Goal: Task Accomplishment & Management: Use online tool/utility

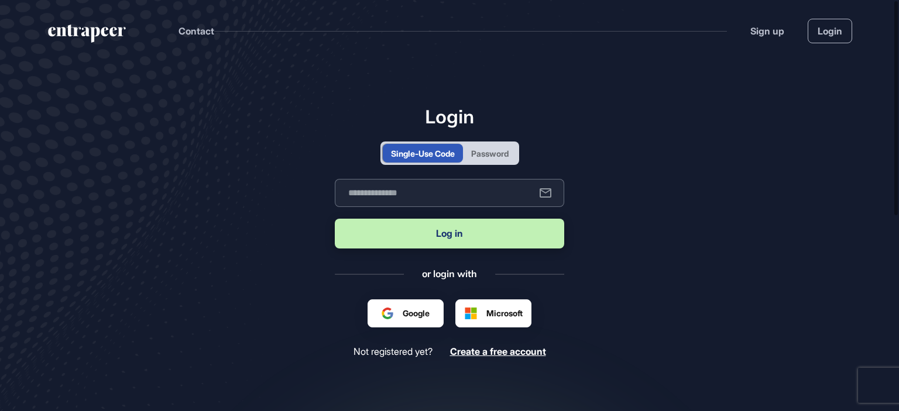
click at [444, 188] on input "text" at bounding box center [449, 193] width 229 height 28
type input "**********"
click at [442, 234] on button "Log in" at bounding box center [449, 234] width 229 height 30
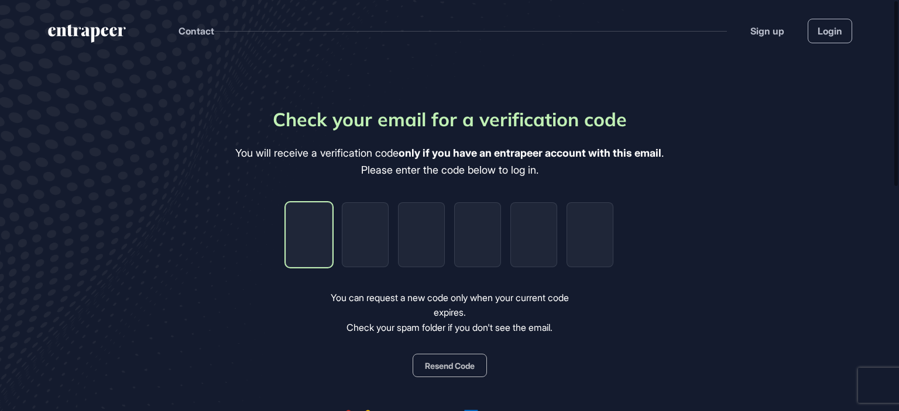
type input "*"
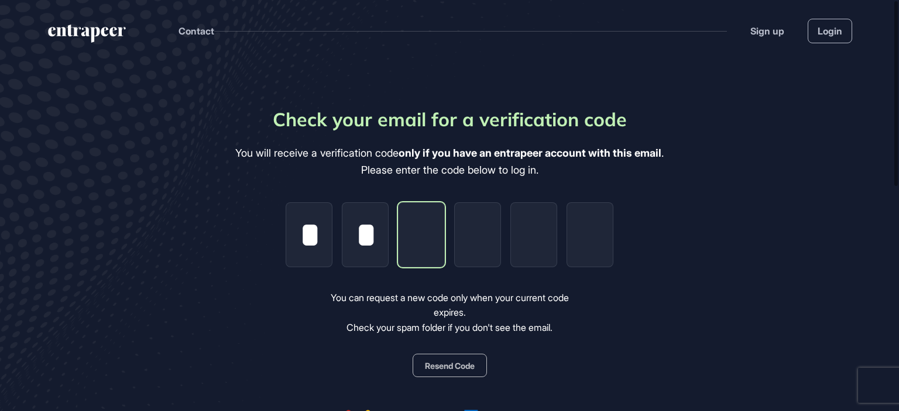
type input "*"
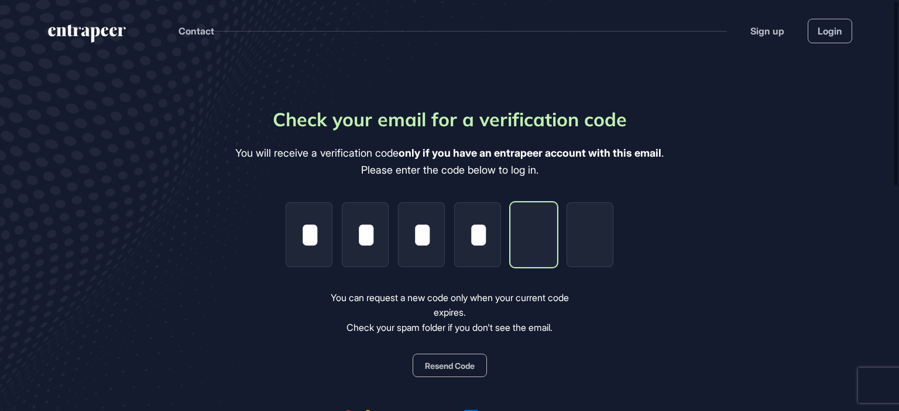
type input "*"
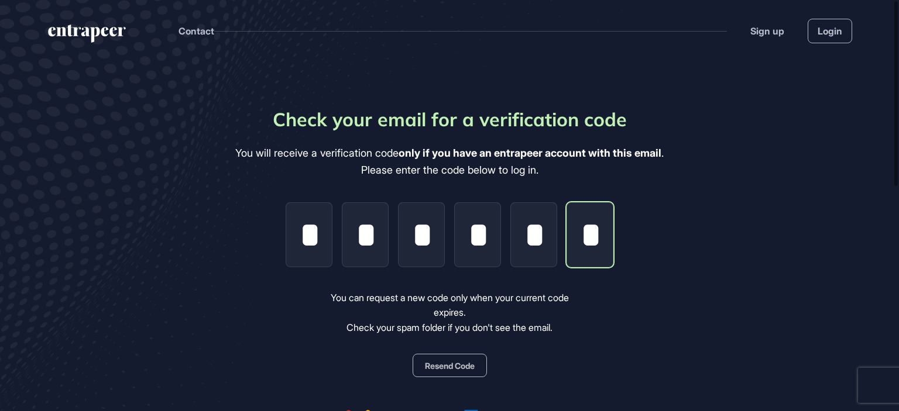
scroll to position [0, 2]
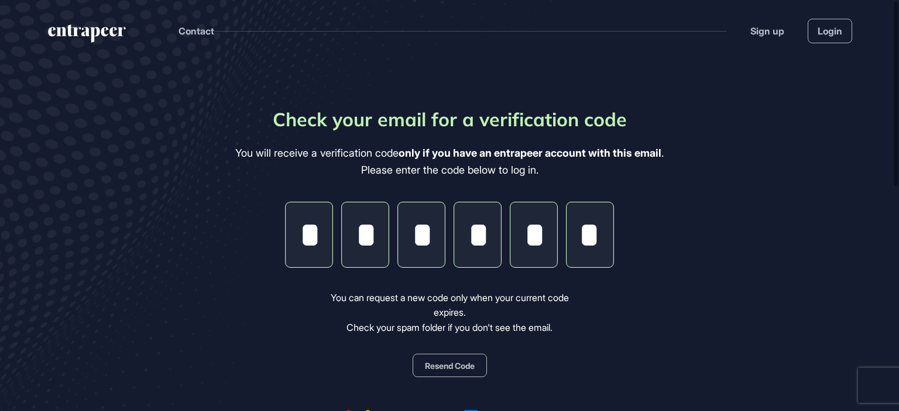
type input "*"
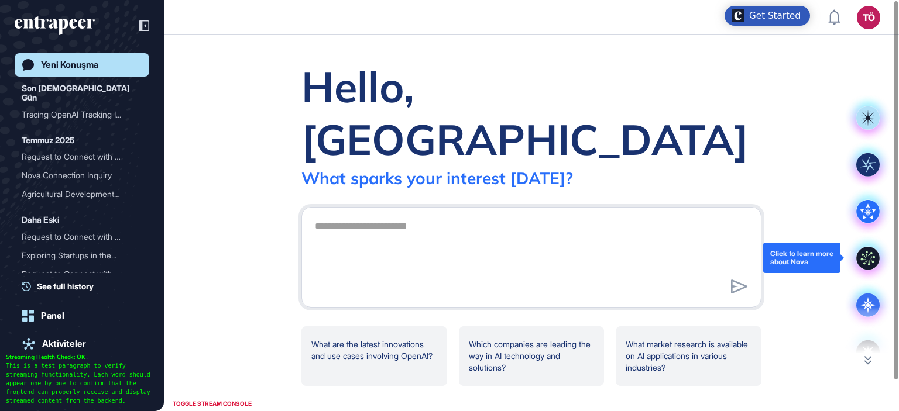
click at [866, 266] on icon at bounding box center [867, 258] width 23 height 23
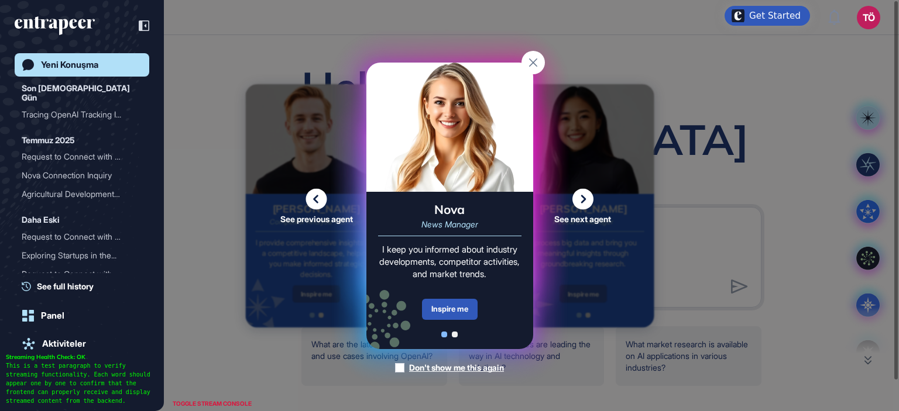
click at [459, 309] on div "Inspire me" at bounding box center [450, 309] width 56 height 21
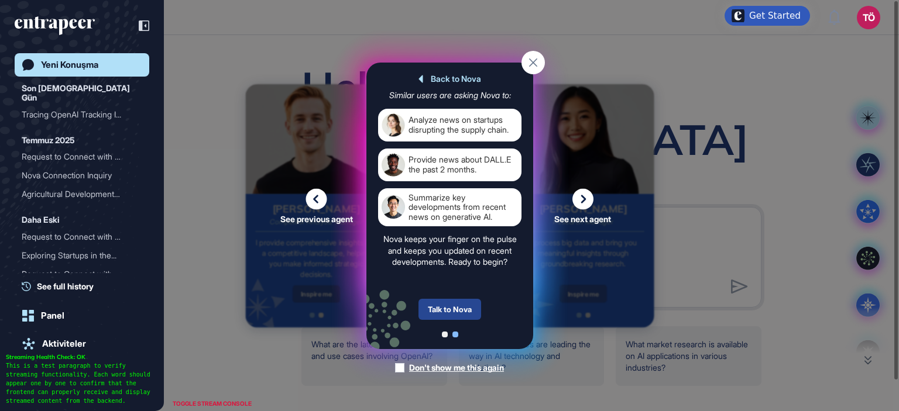
click at [456, 310] on div "Talk to Nova" at bounding box center [449, 309] width 63 height 21
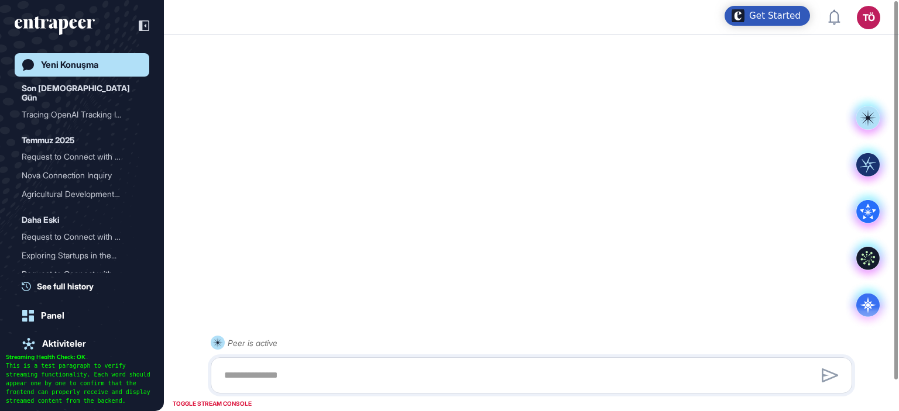
click at [438, 358] on div at bounding box center [531, 376] width 641 height 36
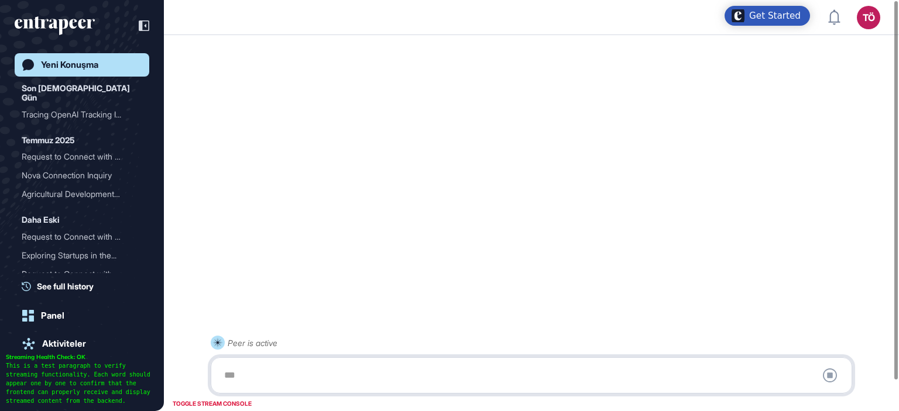
click at [441, 369] on div at bounding box center [531, 375] width 629 height 23
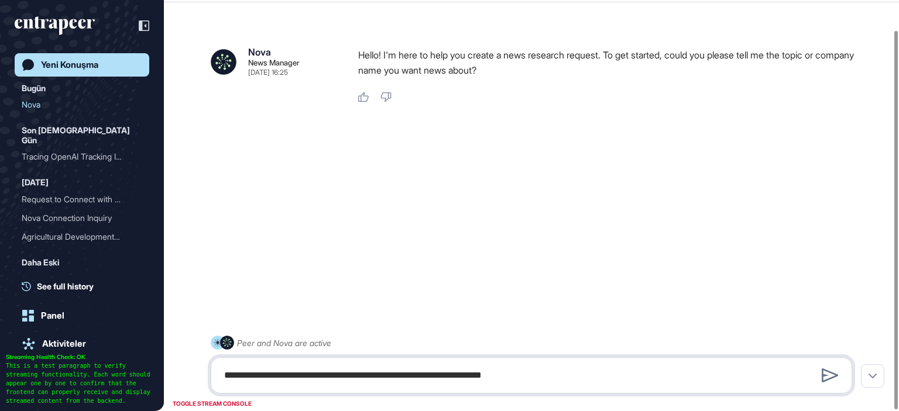
type textarea "**********"
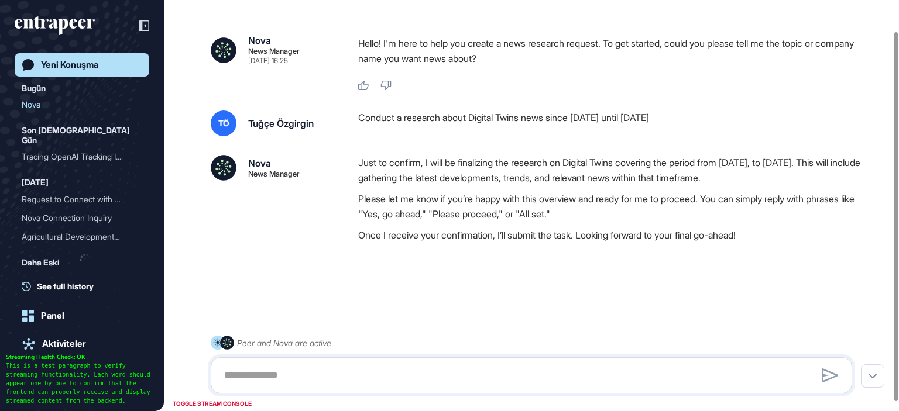
scroll to position [44, 0]
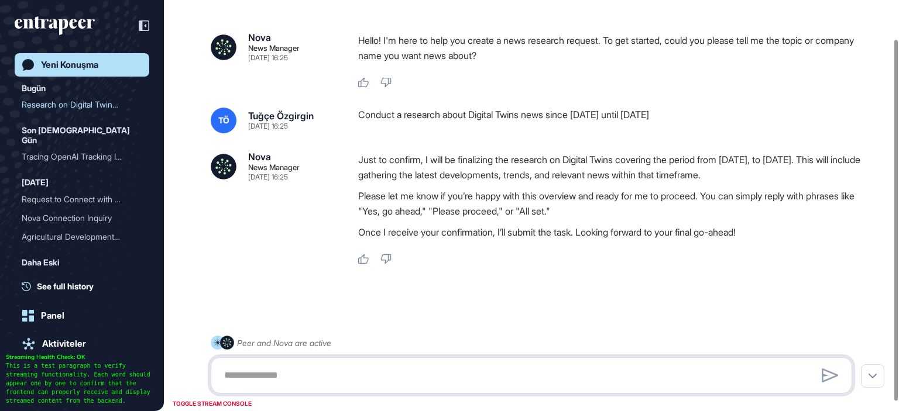
click at [449, 386] on textarea at bounding box center [531, 375] width 629 height 23
type textarea "***"
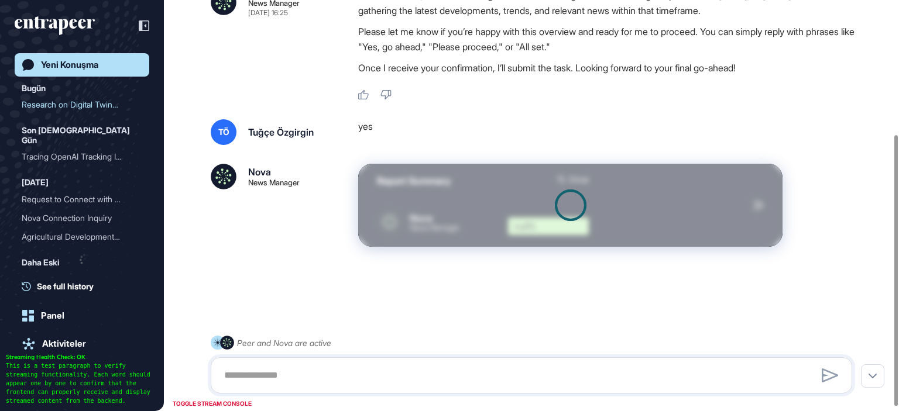
scroll to position [210, 0]
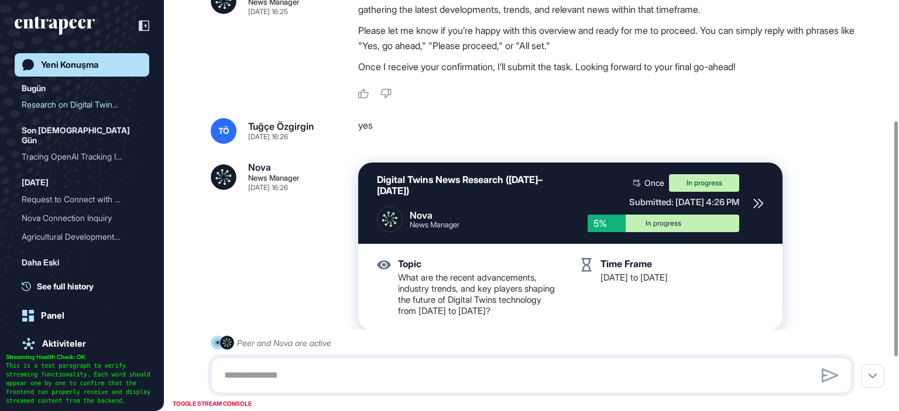
click at [751, 201] on div "Digital Twins News Research (April–August 2025) Nova News Manager Once In progr…" at bounding box center [570, 203] width 424 height 81
click at [758, 198] on icon at bounding box center [758, 203] width 11 height 11
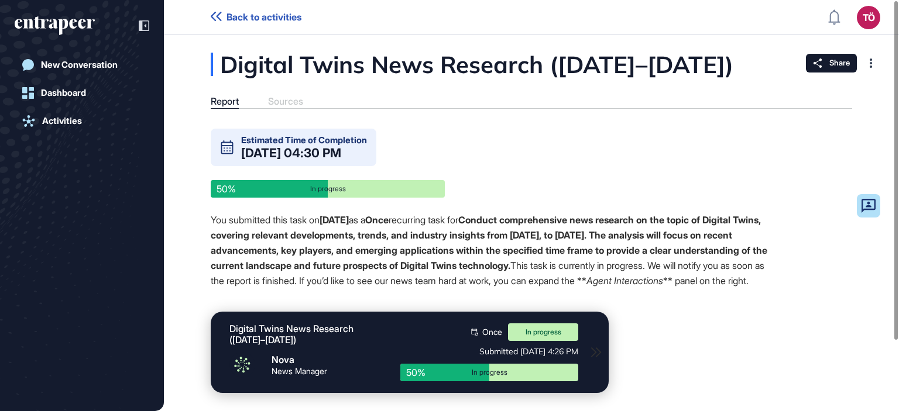
click at [300, 109] on div "Report Sources" at bounding box center [531, 102] width 641 height 13
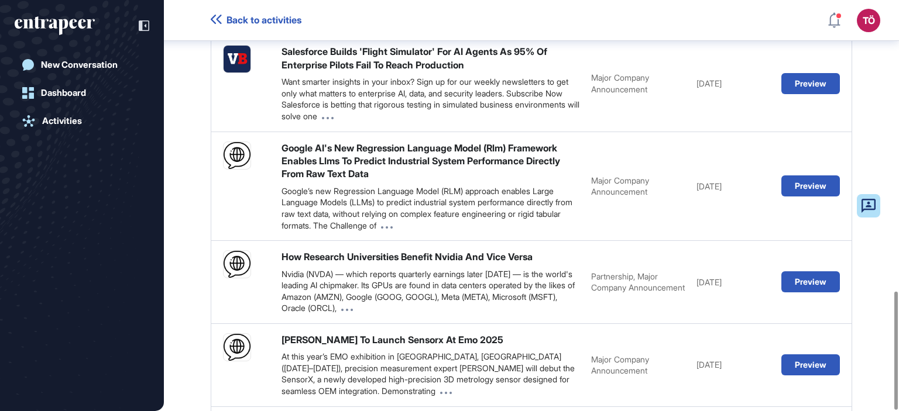
scroll to position [543, 0]
